Goal: Browse casually

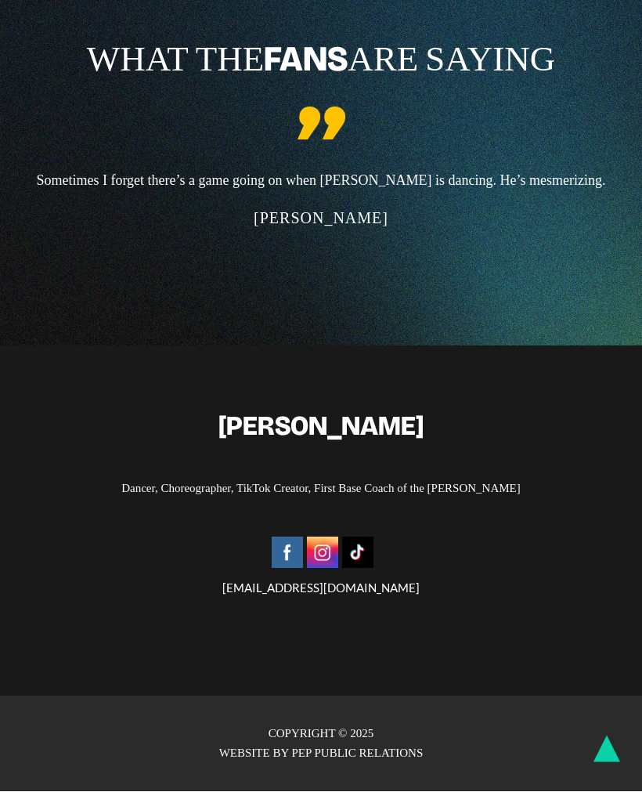
scroll to position [3088, 0]
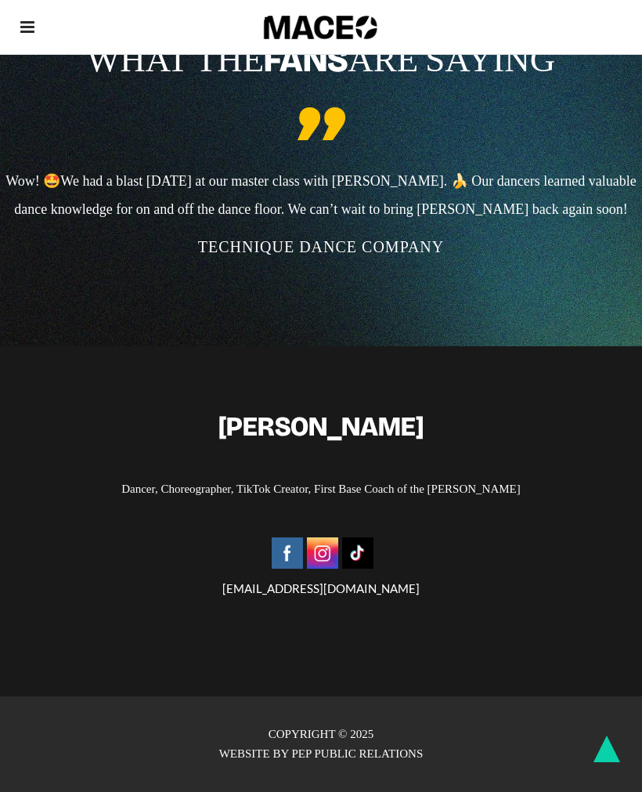
click at [374, 429] on h2 "[PERSON_NAME]" at bounding box center [321, 426] width 580 height 35
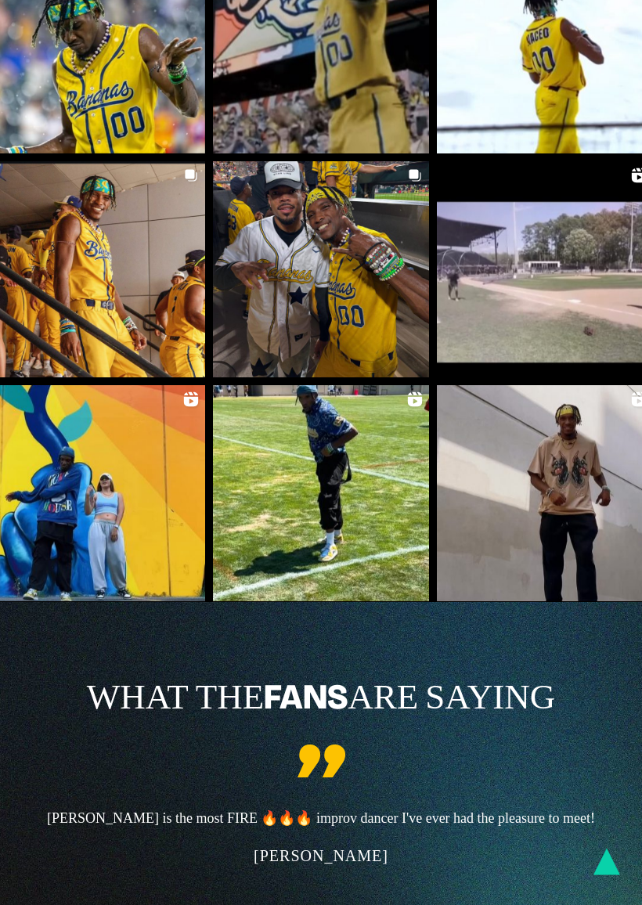
scroll to position [2163, 0]
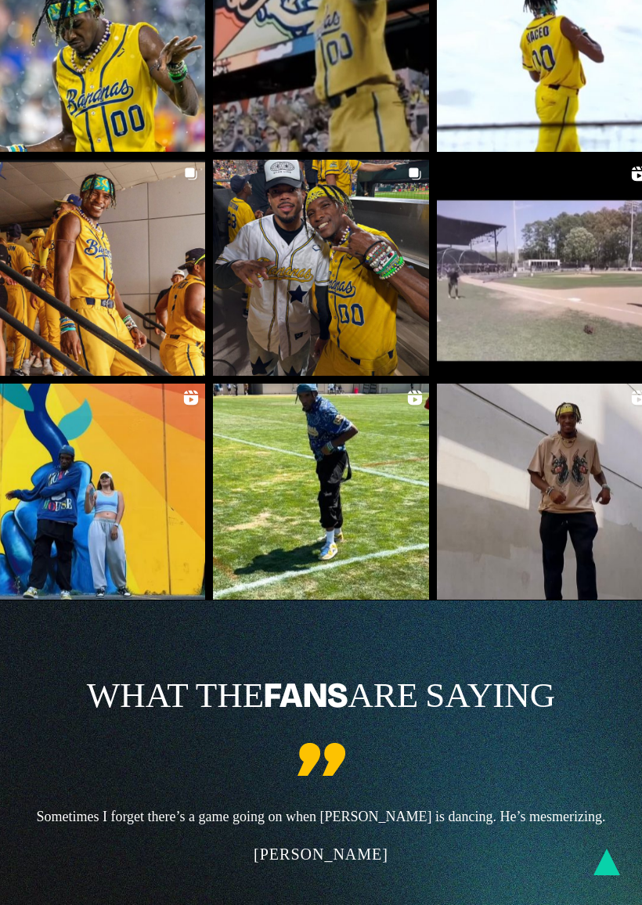
click at [396, 222] on link at bounding box center [321, 268] width 216 height 216
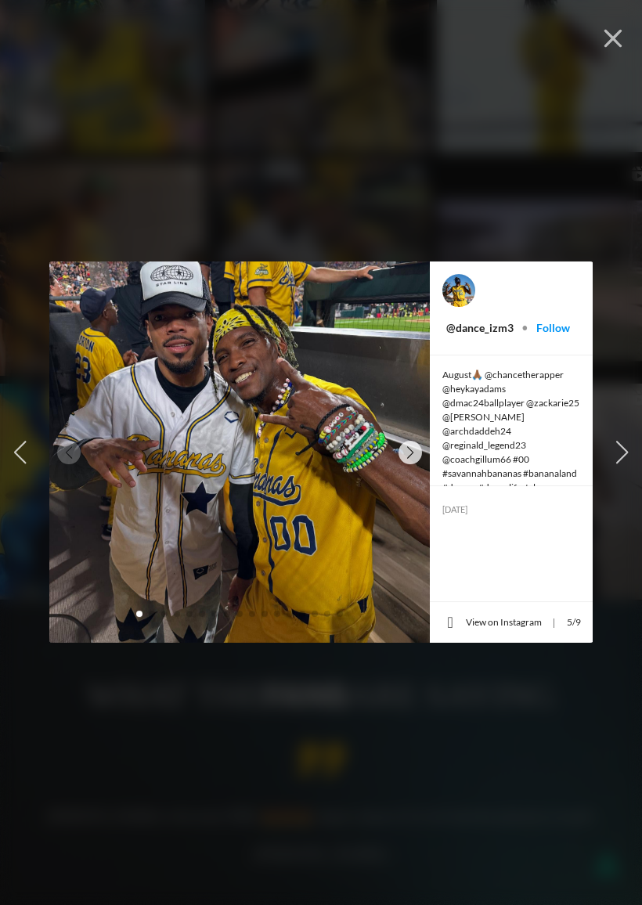
click at [630, 39] on button "button" at bounding box center [613, 37] width 34 height 34
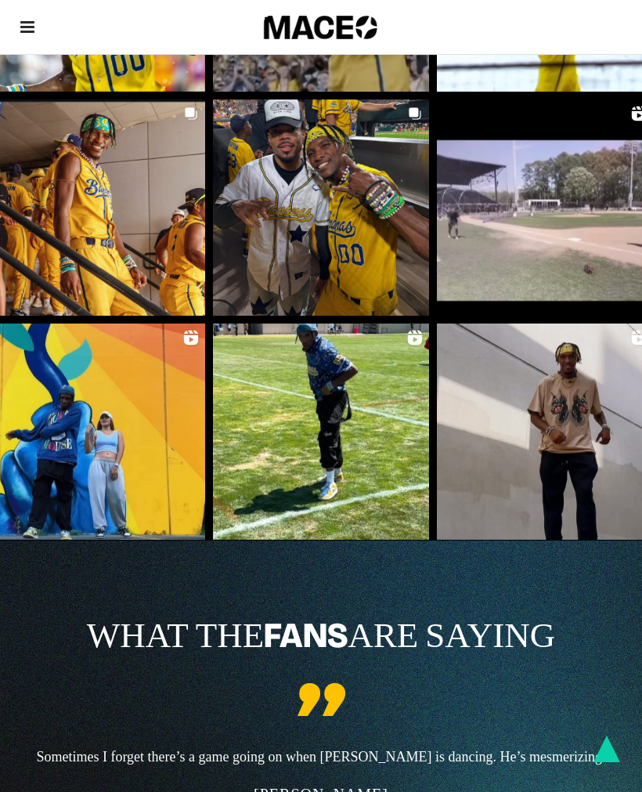
scroll to position [2220, 0]
